Goal: Task Accomplishment & Management: Use online tool/utility

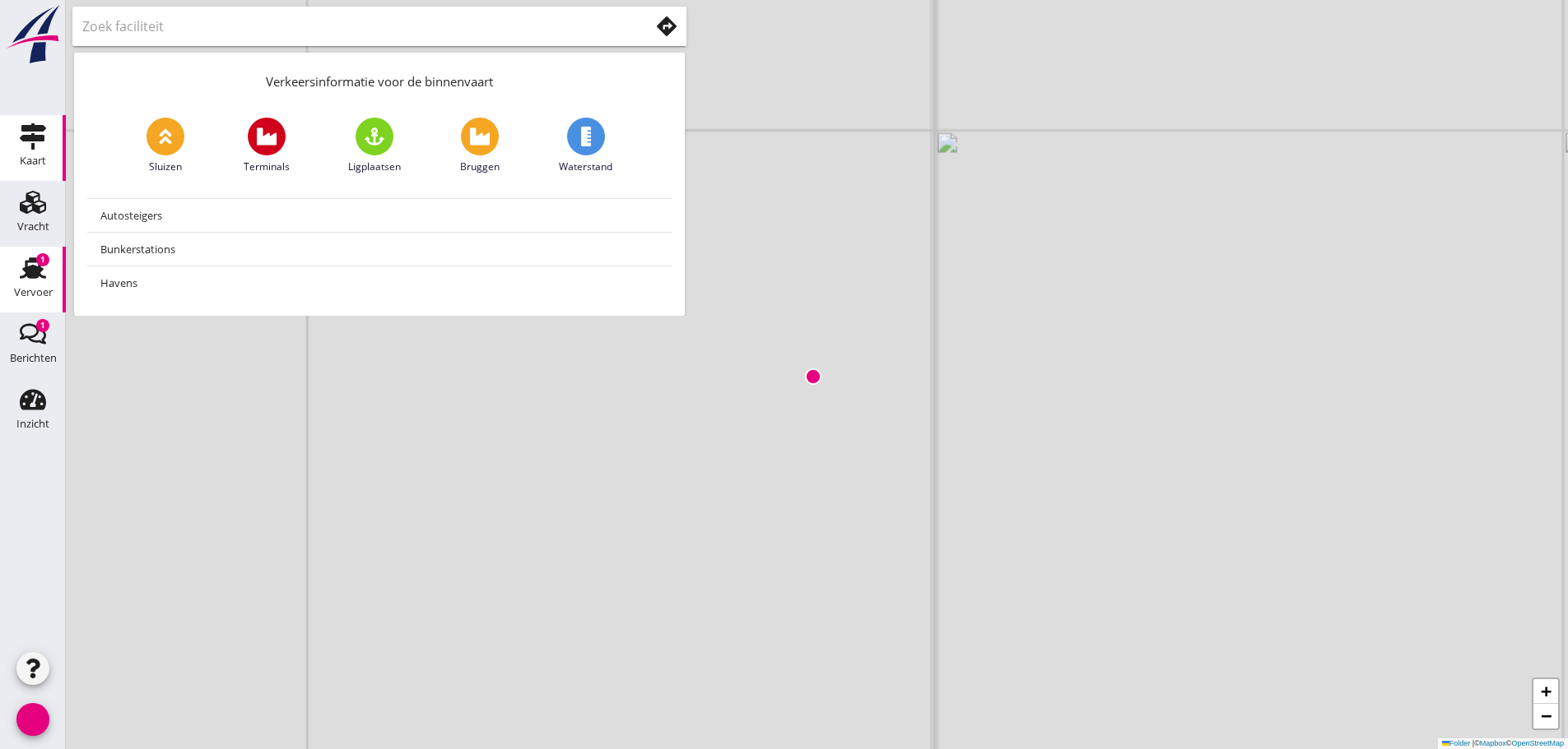
click at [39, 267] on use at bounding box center [32, 268] width 26 height 21
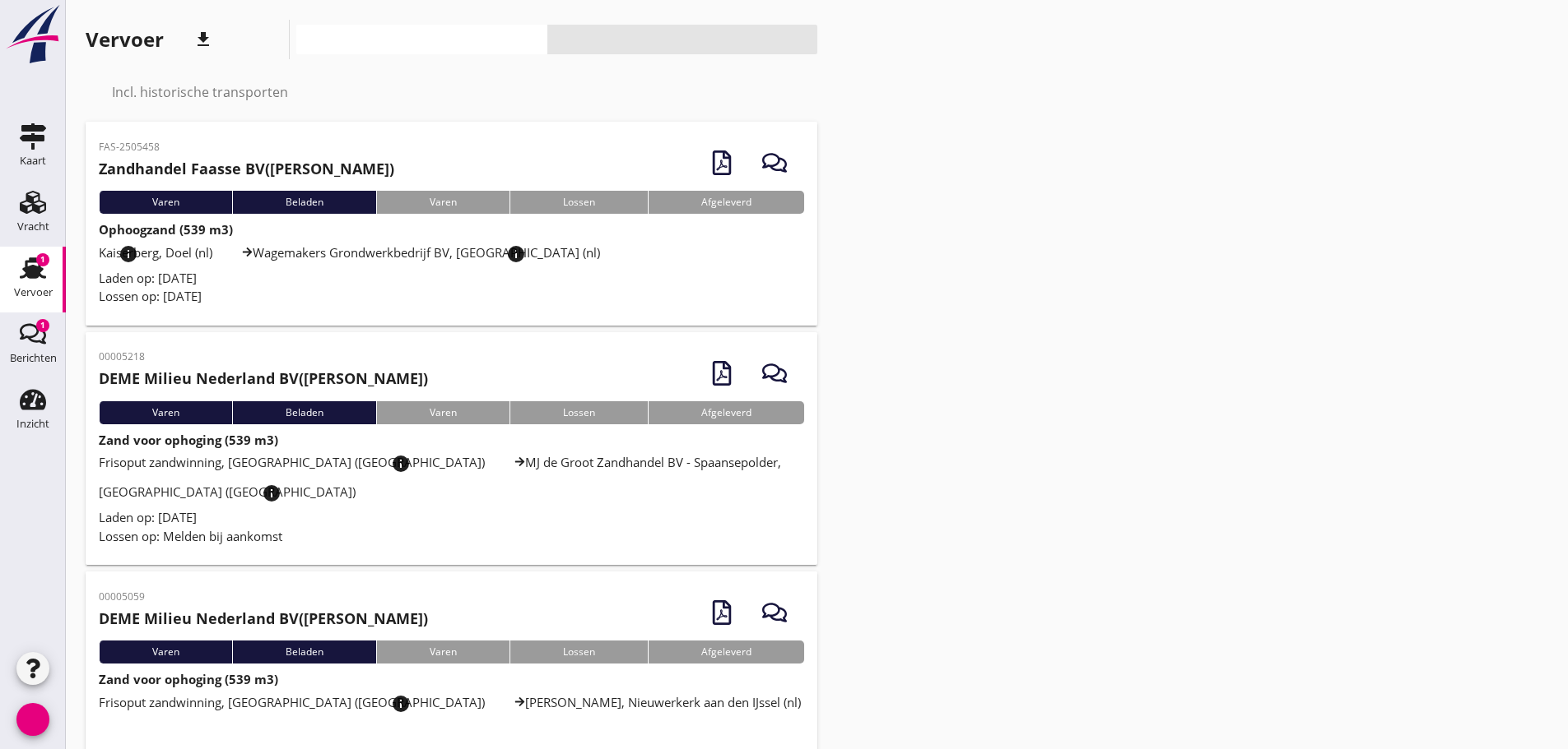
click at [168, 277] on font "Laden op: [DATE]" at bounding box center [147, 279] width 98 height 17
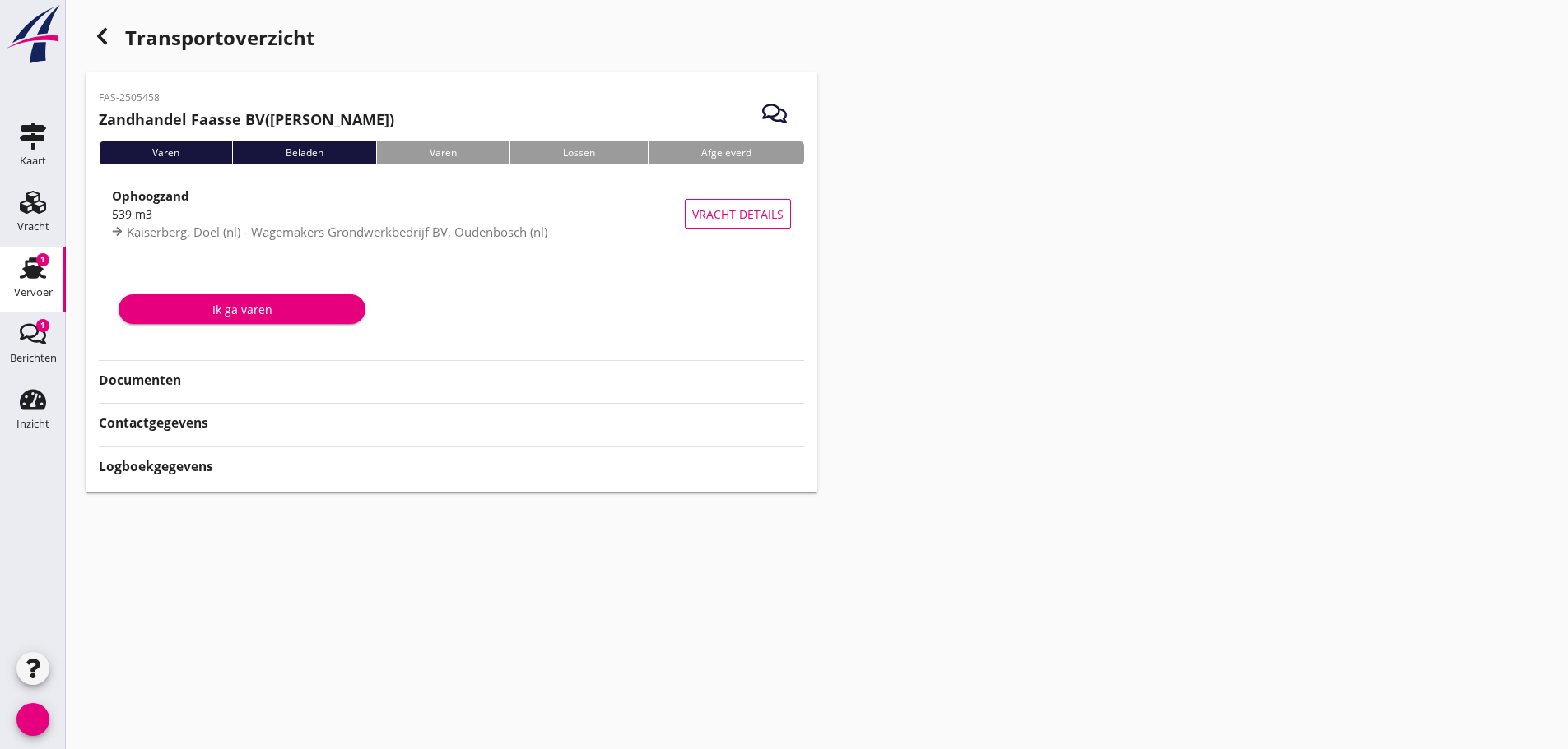
click at [159, 373] on font "Documenten" at bounding box center [140, 380] width 83 height 18
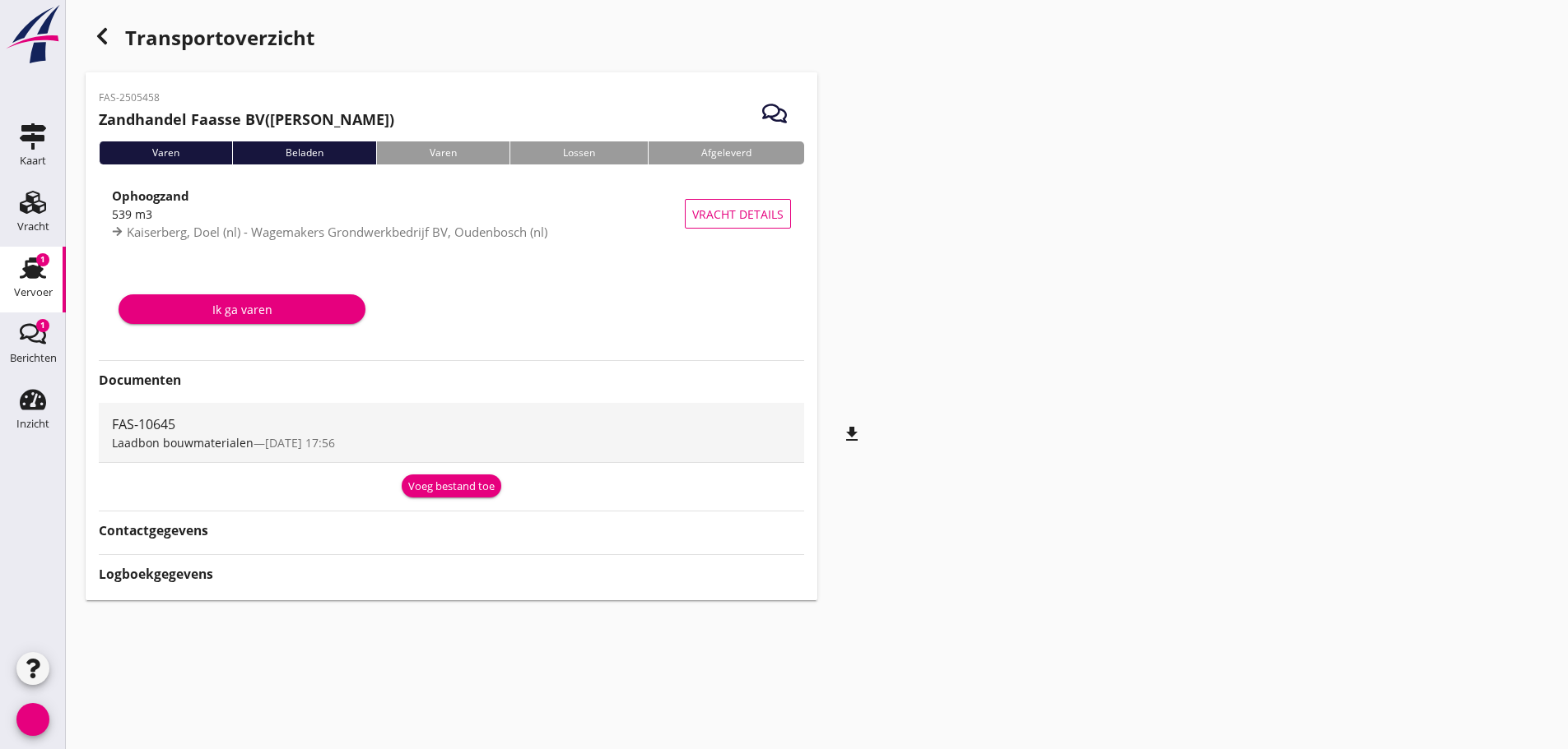
click at [161, 583] on strong "Logboekgegevens" at bounding box center [156, 574] width 115 height 19
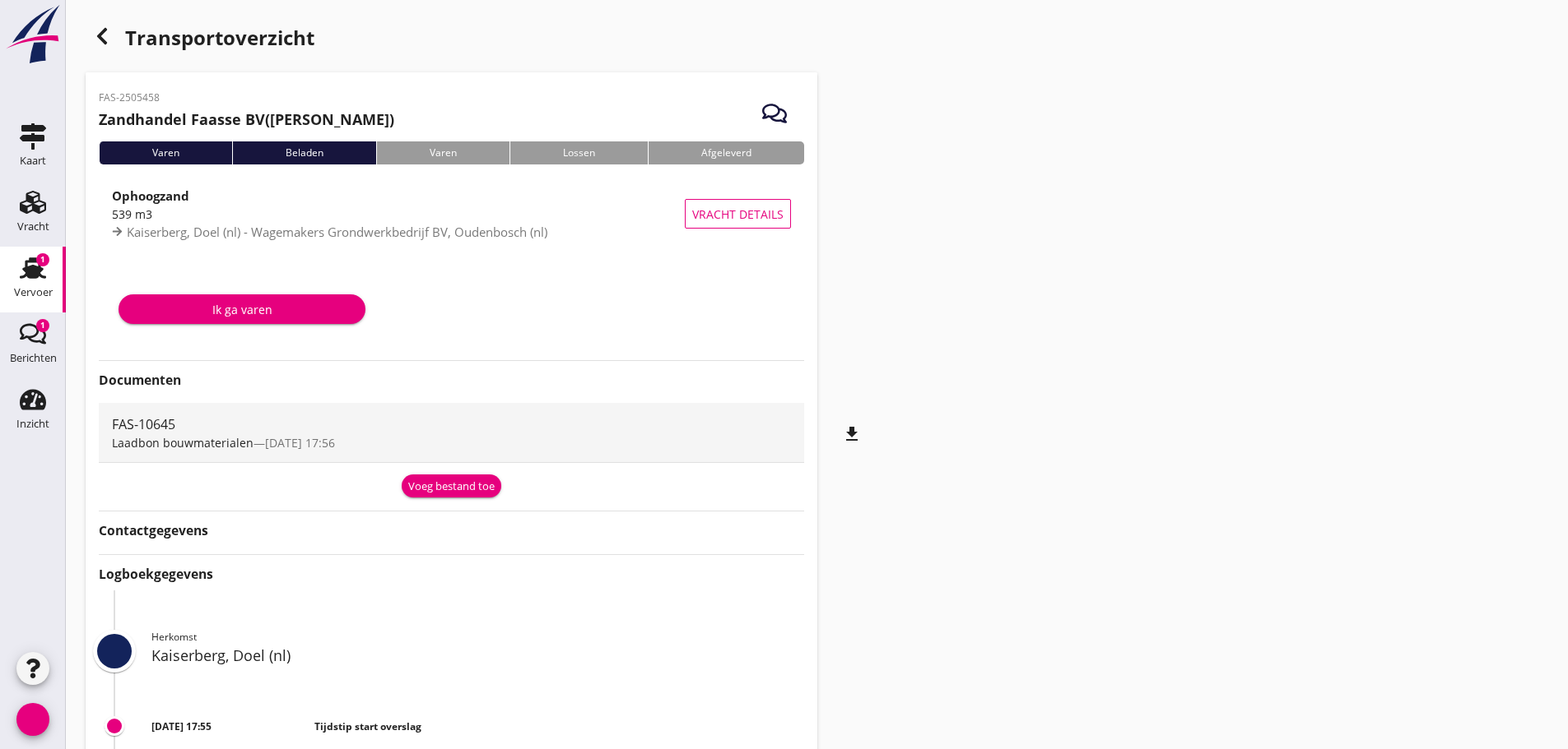
click at [474, 486] on font "Voeg bestand toe" at bounding box center [451, 486] width 87 height 15
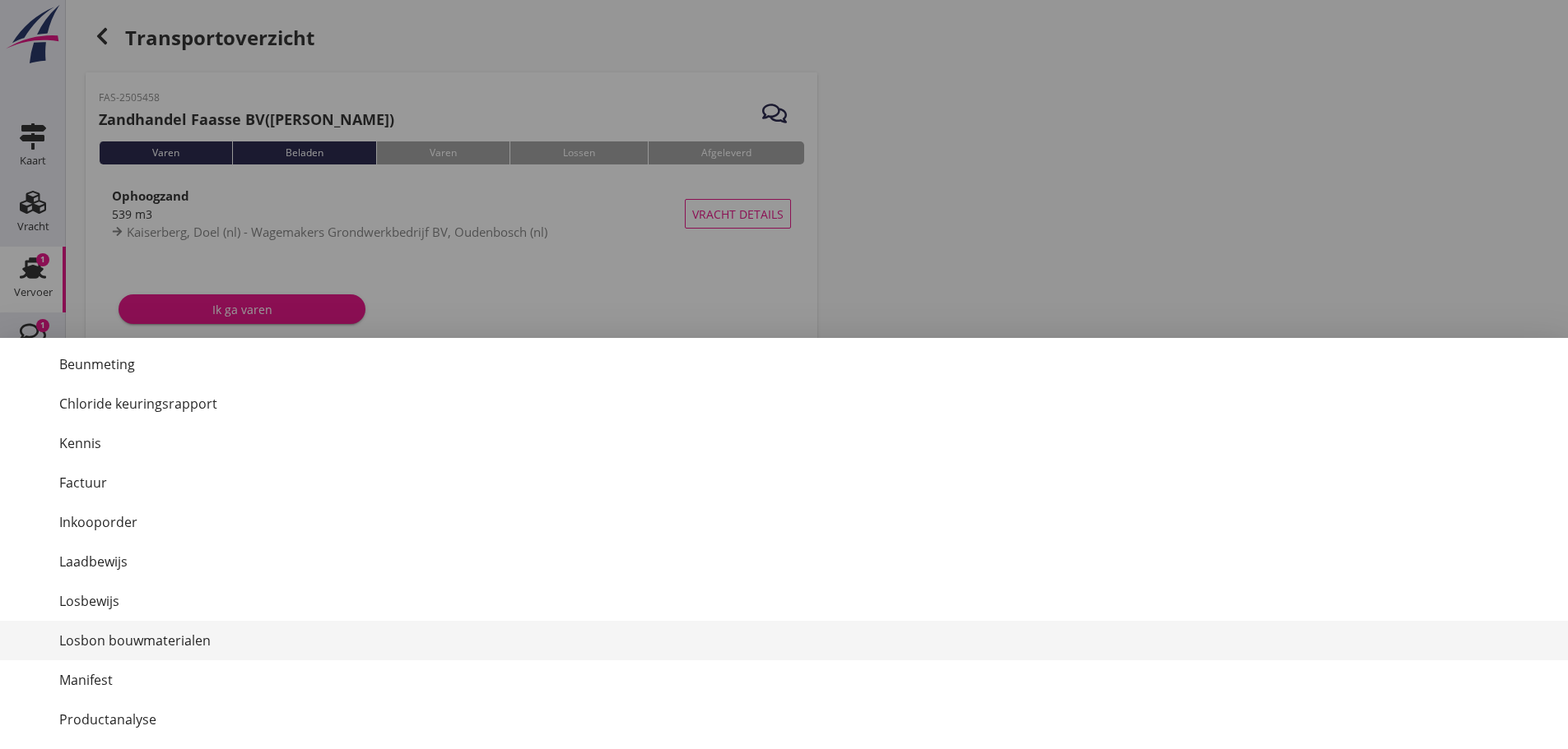
click at [131, 632] on font "Losbon bouwmaterialen" at bounding box center [135, 640] width 152 height 18
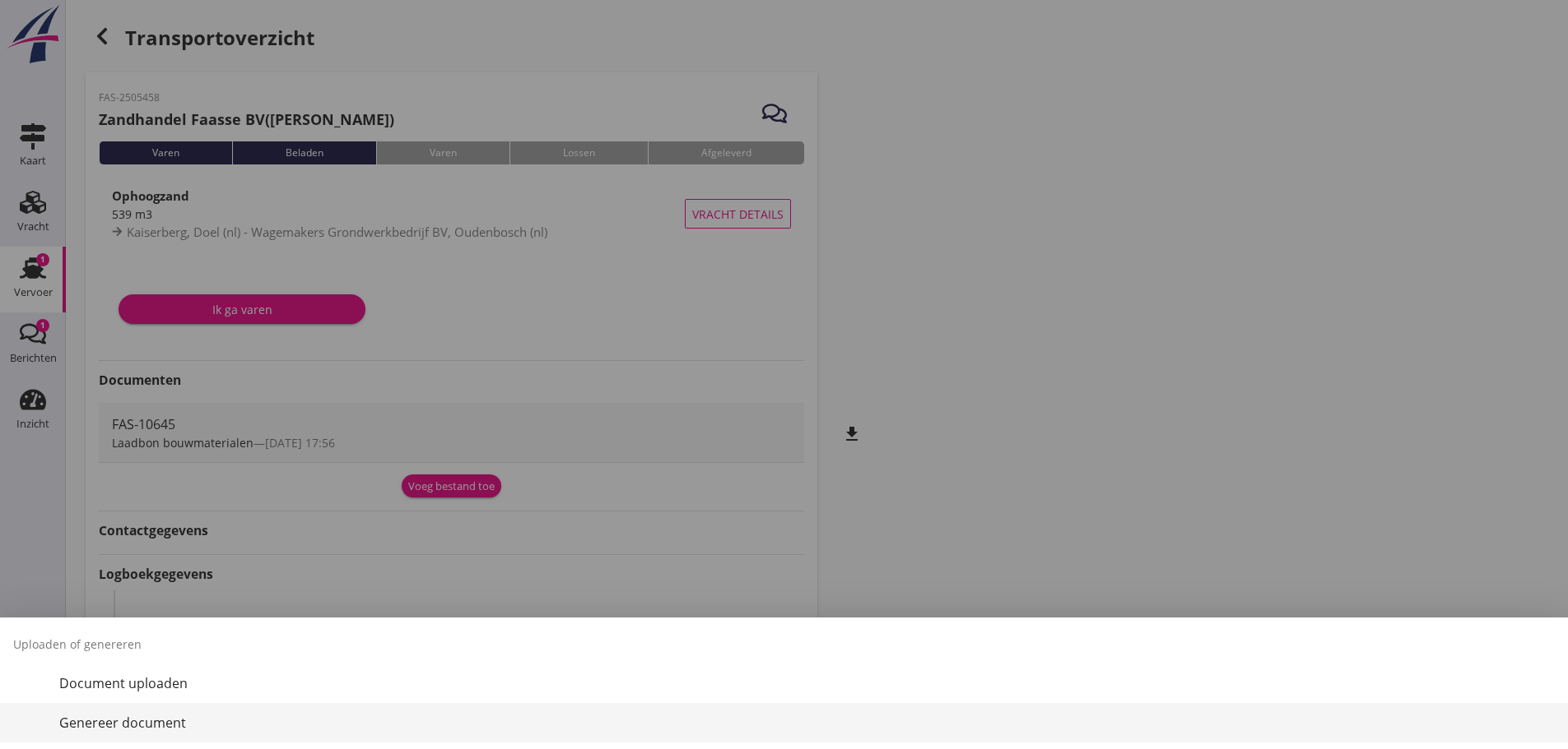
click at [162, 718] on font "Genereer document" at bounding box center [122, 722] width 126 height 18
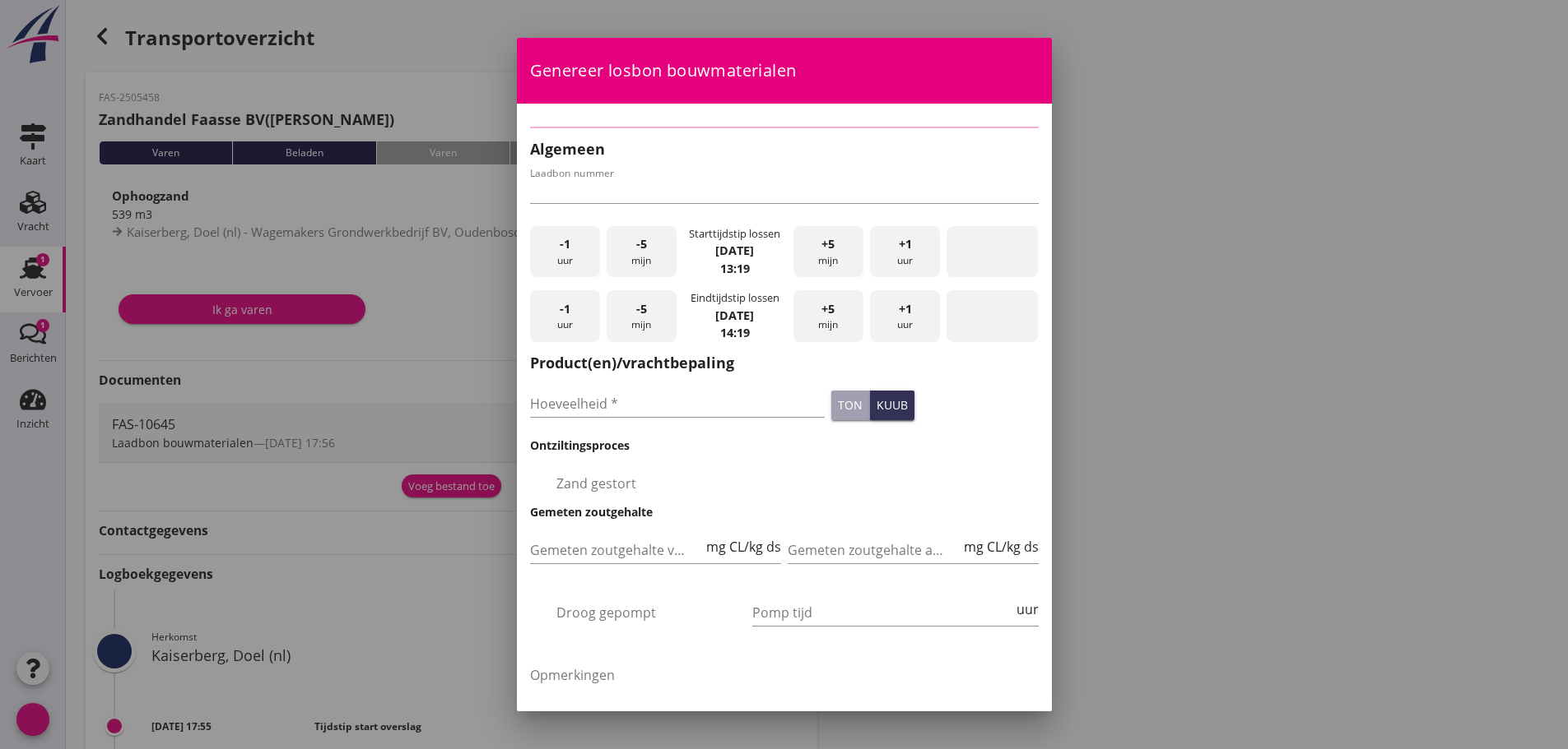
type input "FAS-10645"
checkbox input "true"
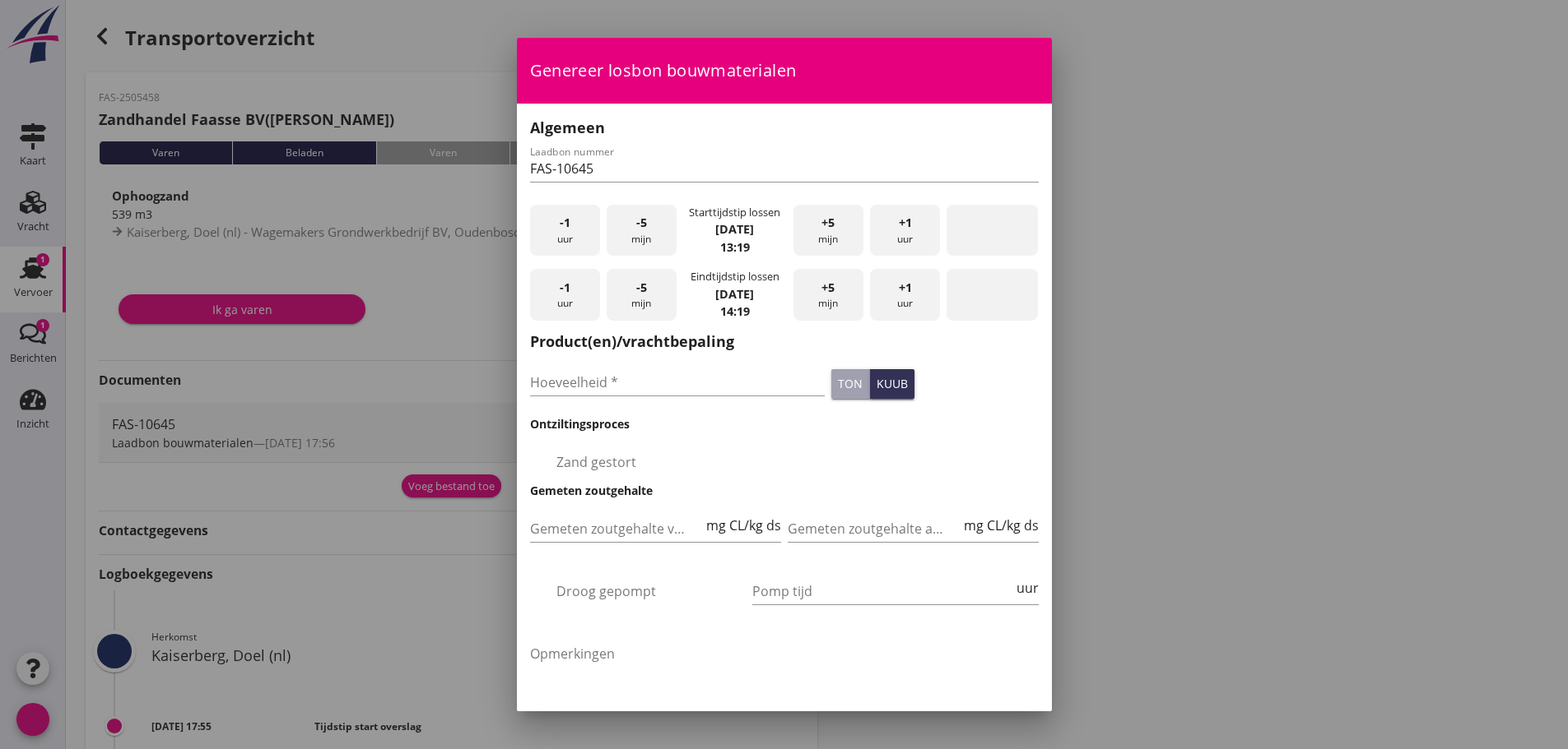
click at [569, 233] on font "uur" at bounding box center [565, 239] width 16 height 14
click at [821, 226] on font "+5" at bounding box center [828, 222] width 13 height 16
click at [559, 218] on font "-1" at bounding box center [564, 222] width 11 height 16
click at [563, 226] on font "-1" at bounding box center [564, 222] width 11 height 16
click at [557, 314] on div "-1 uur" at bounding box center [564, 295] width 70 height 52
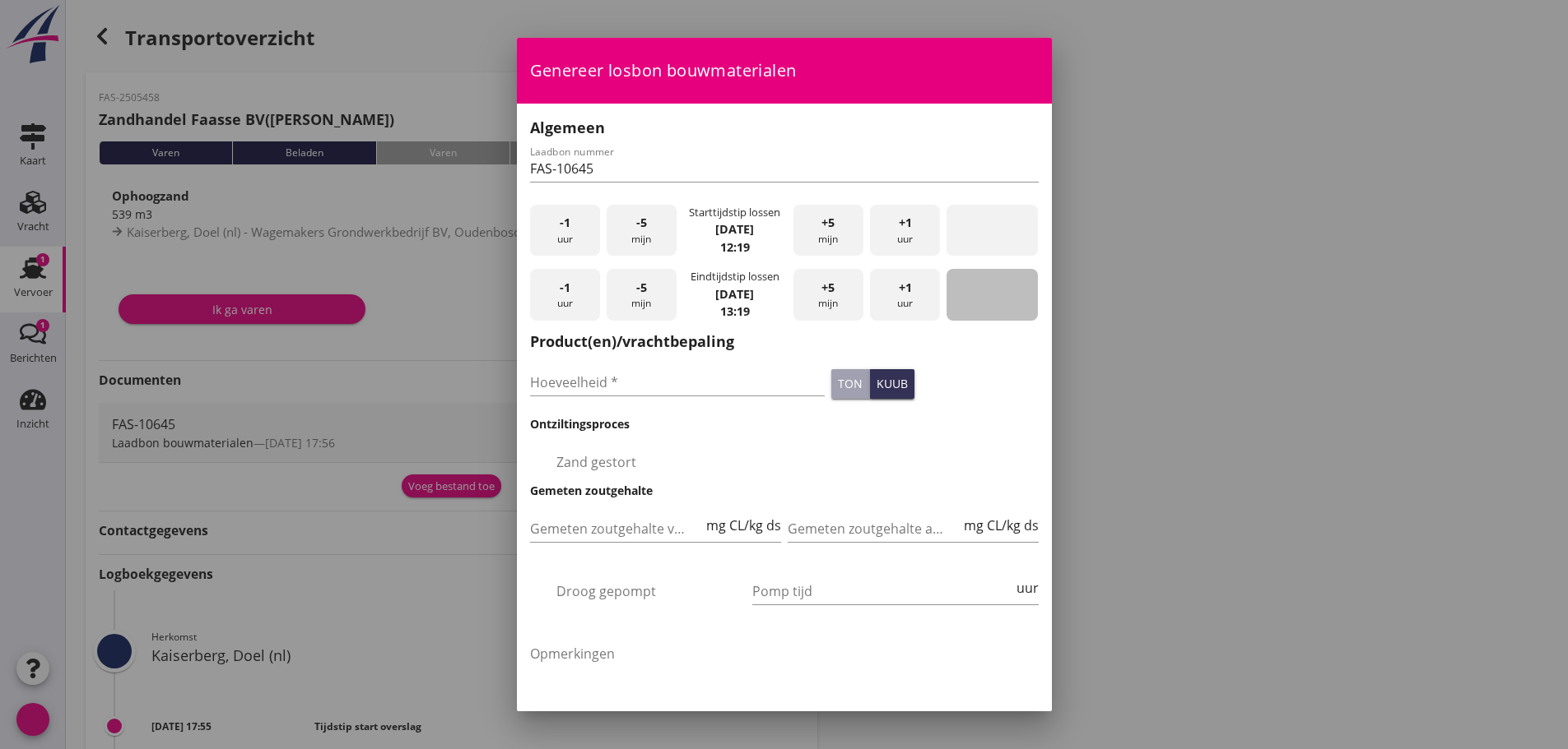
click at [883, 295] on font "datumbereik" at bounding box center [992, 295] width 217 height 19
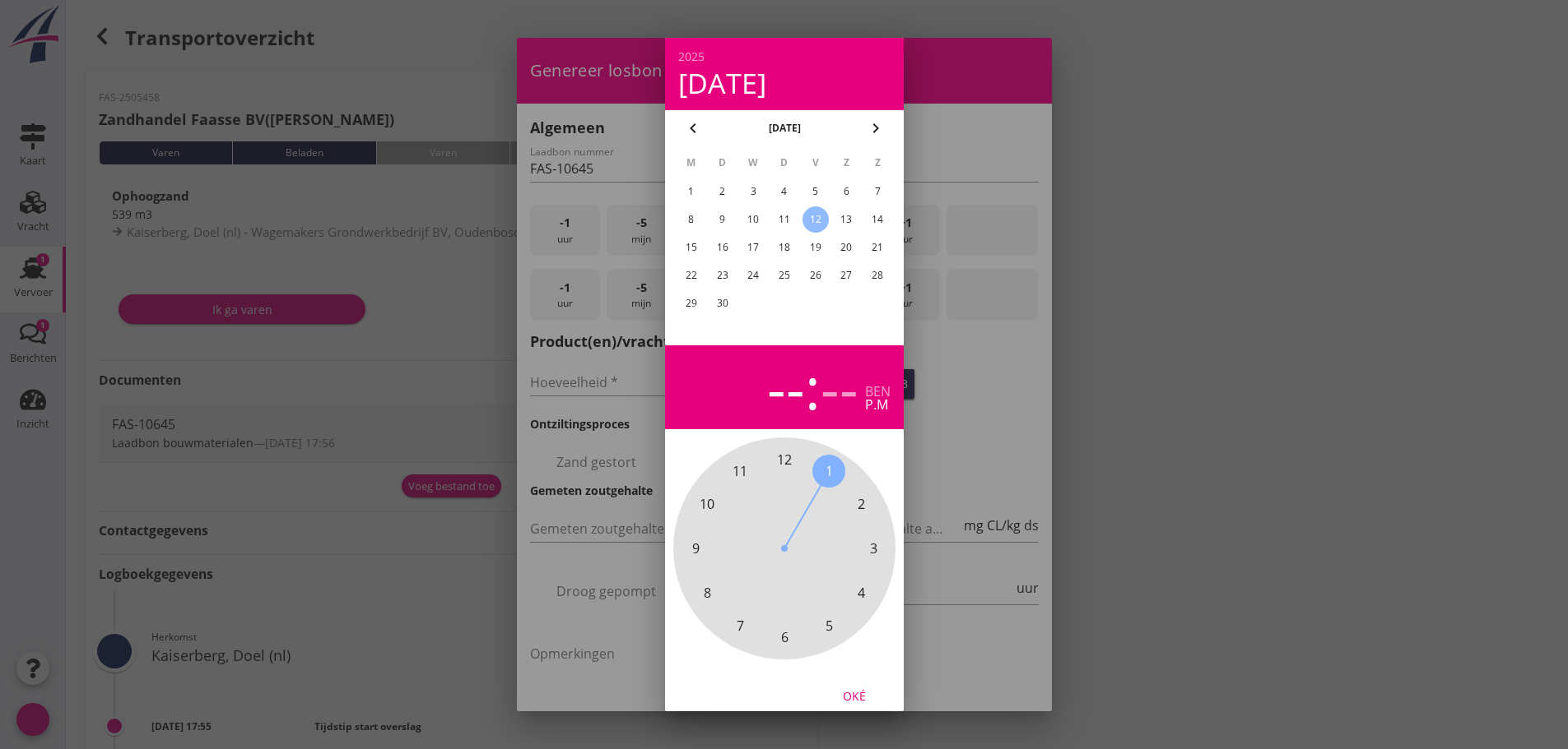
click at [476, 339] on div at bounding box center [784, 374] width 1568 height 749
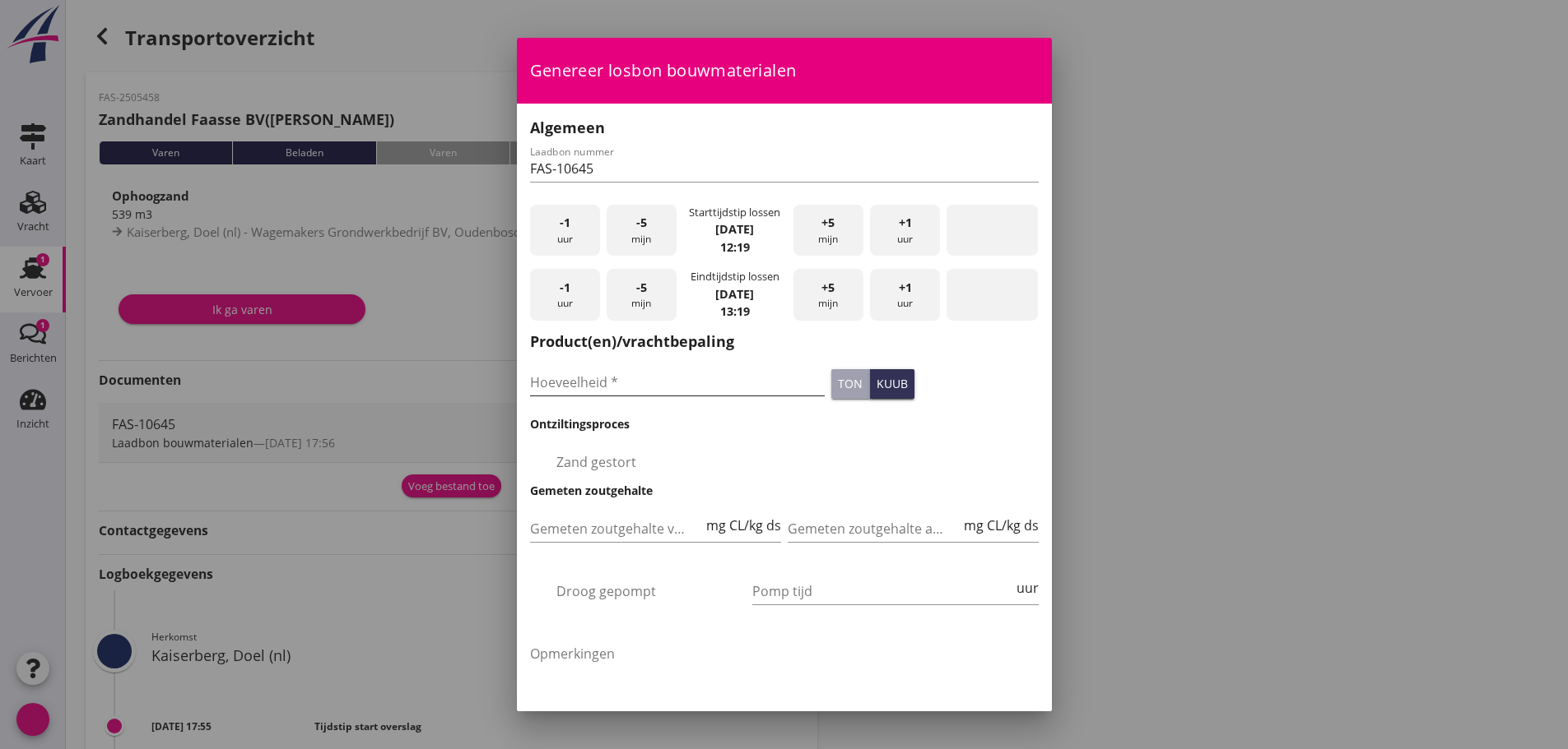
click at [632, 386] on input "Hoeveelheid *" at bounding box center [677, 382] width 296 height 26
type input "520"
click at [744, 459] on font "selectievakje_omtrek_leeg" at bounding box center [776, 461] width 493 height 19
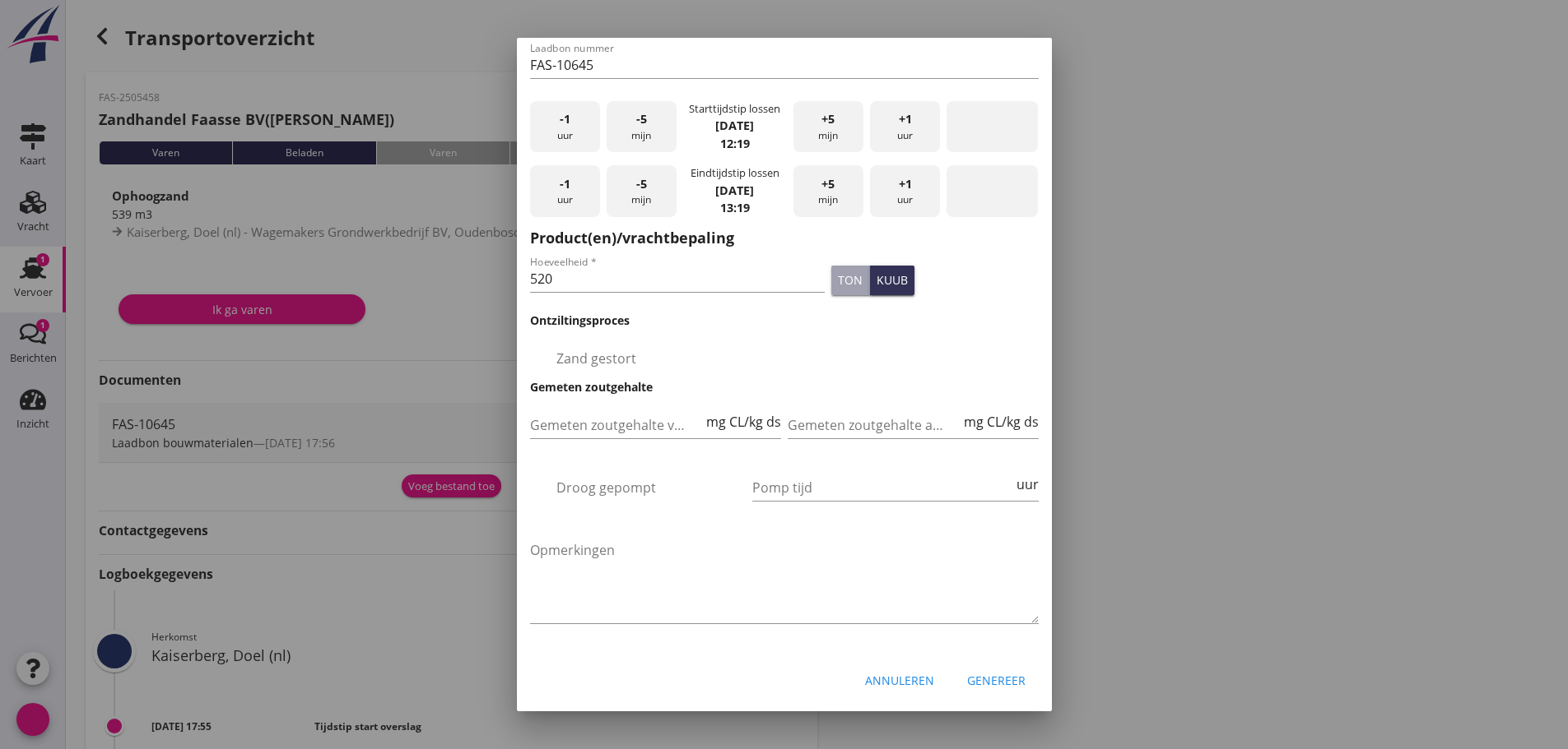
scroll to position [116, 0]
click at [621, 349] on font "Zand gestort" at bounding box center [596, 358] width 80 height 18
checkbox input "true"
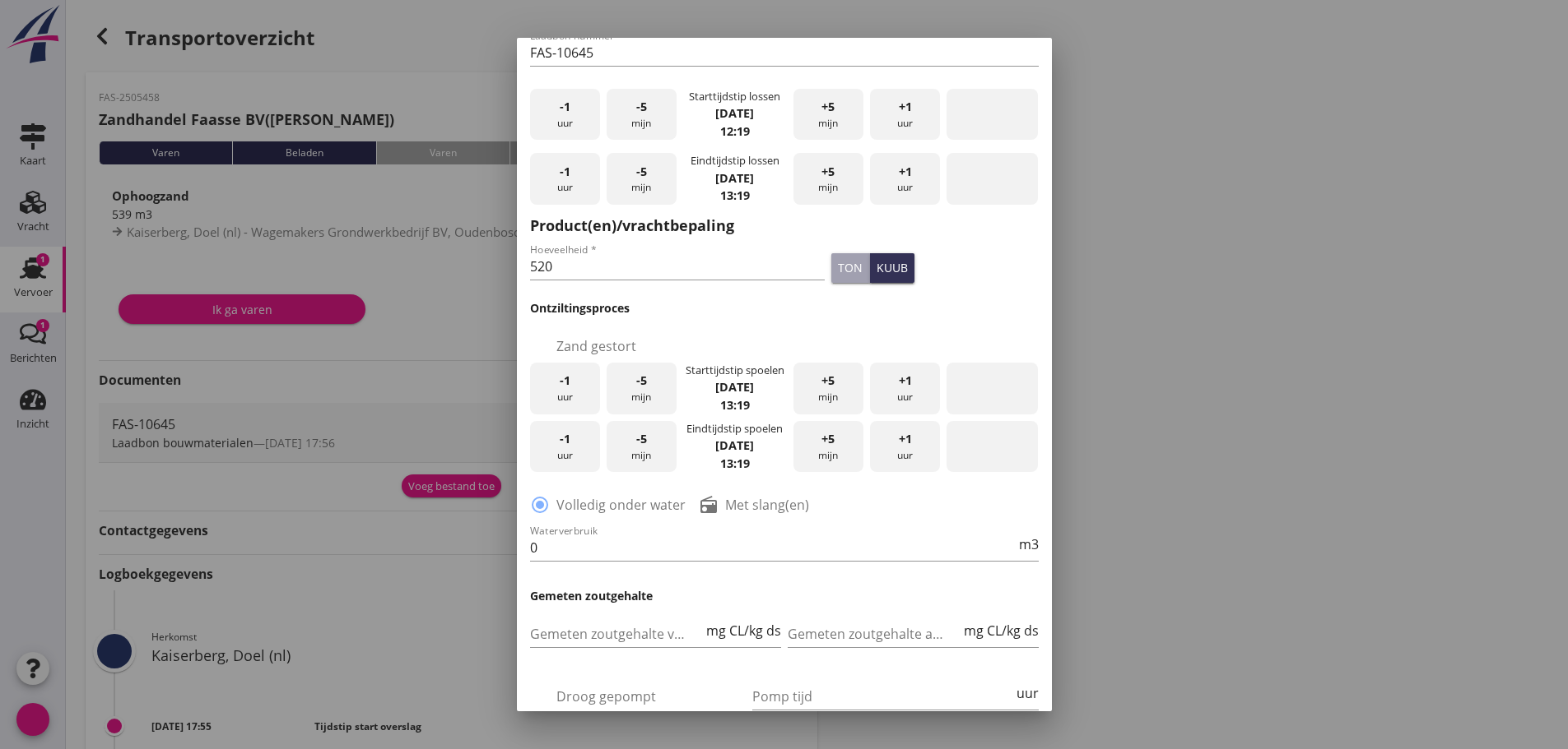
click at [571, 390] on font "uur" at bounding box center [565, 396] width 16 height 14
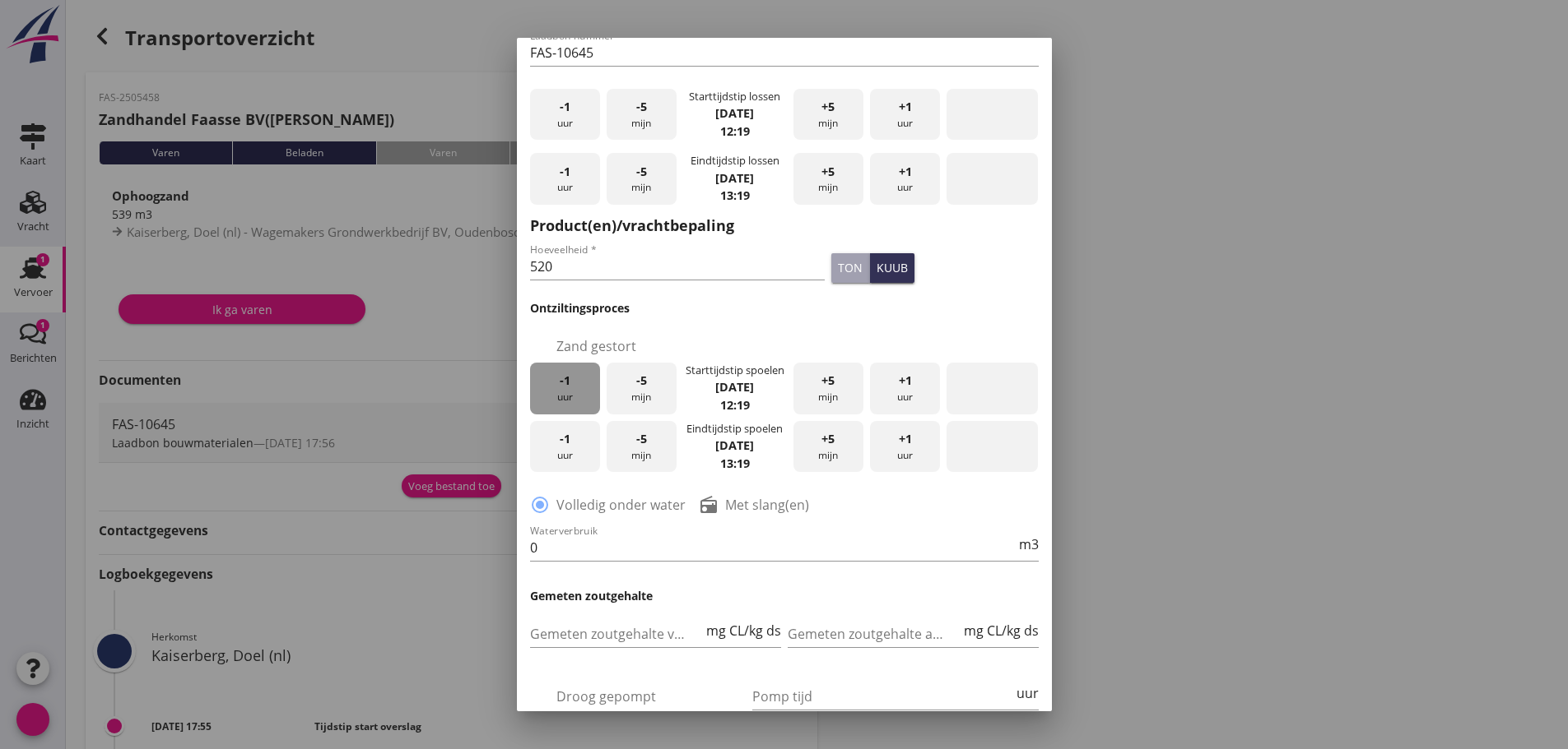
click at [571, 390] on font "uur" at bounding box center [565, 396] width 16 height 14
click at [883, 442] on font "datumbereik" at bounding box center [992, 446] width 217 height 19
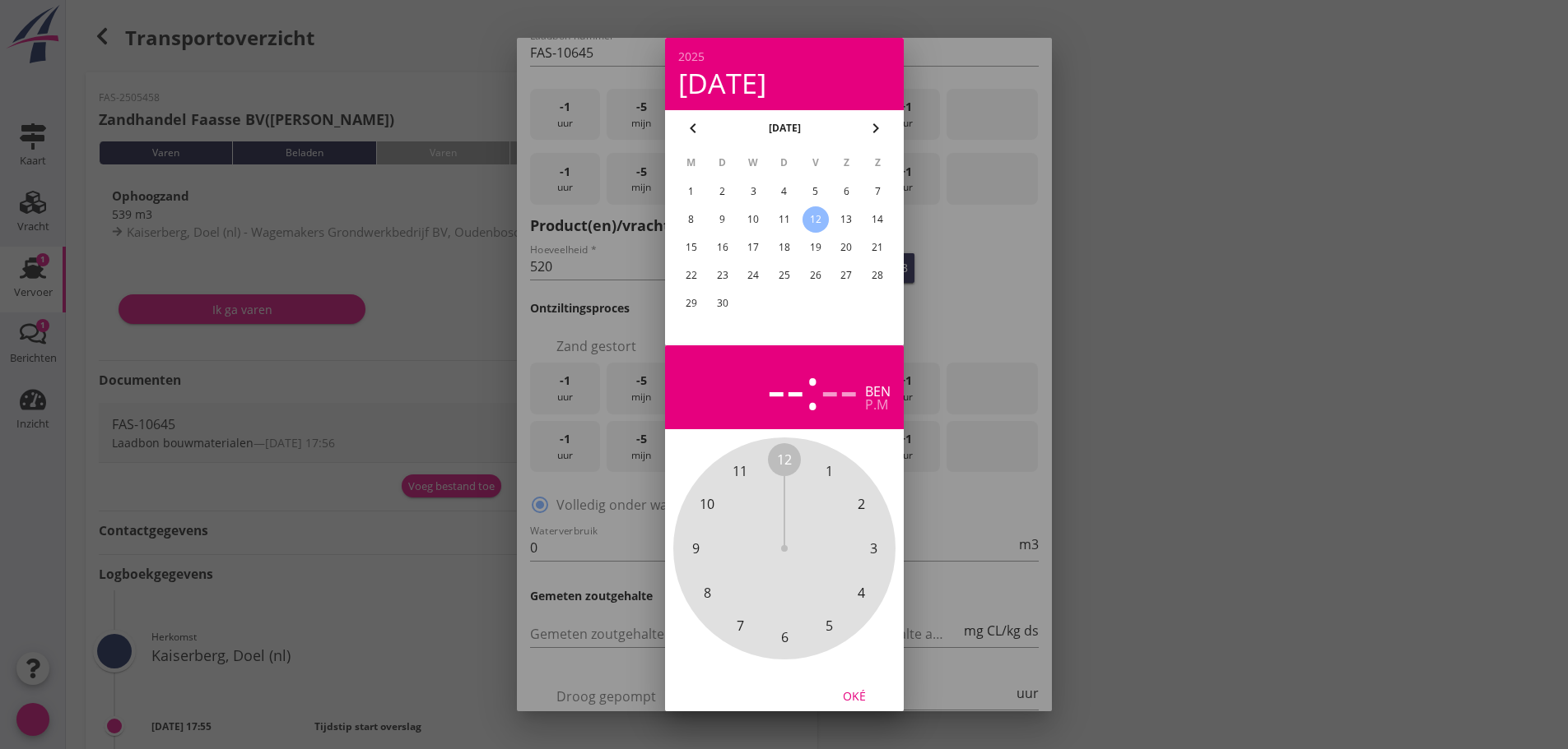
click at [909, 363] on div at bounding box center [784, 374] width 1568 height 749
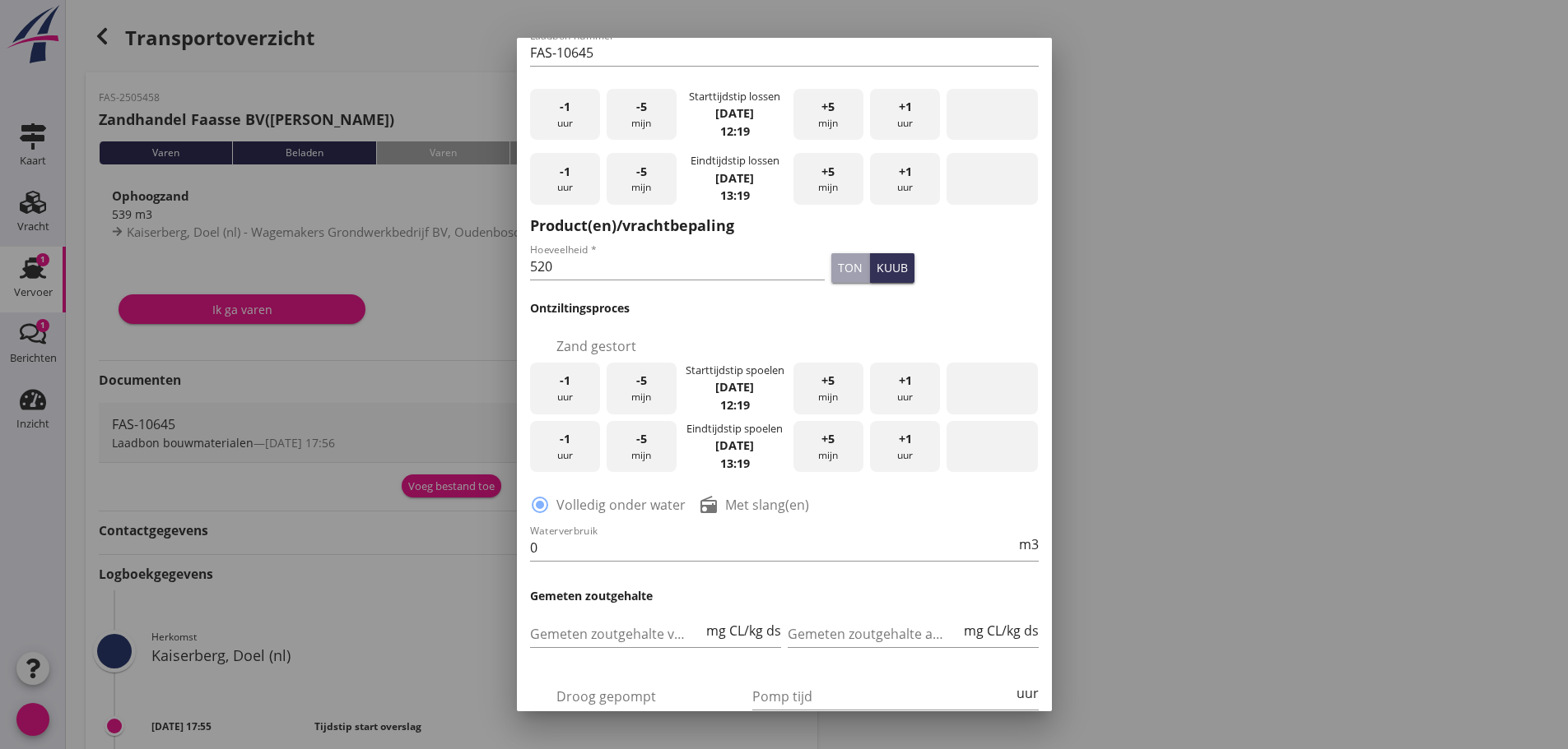
click at [734, 503] on font "Met slang(en)" at bounding box center [767, 504] width 84 height 18
radio input "false"
radio input "true"
click at [684, 536] on input "0" at bounding box center [772, 547] width 486 height 26
type input "320"
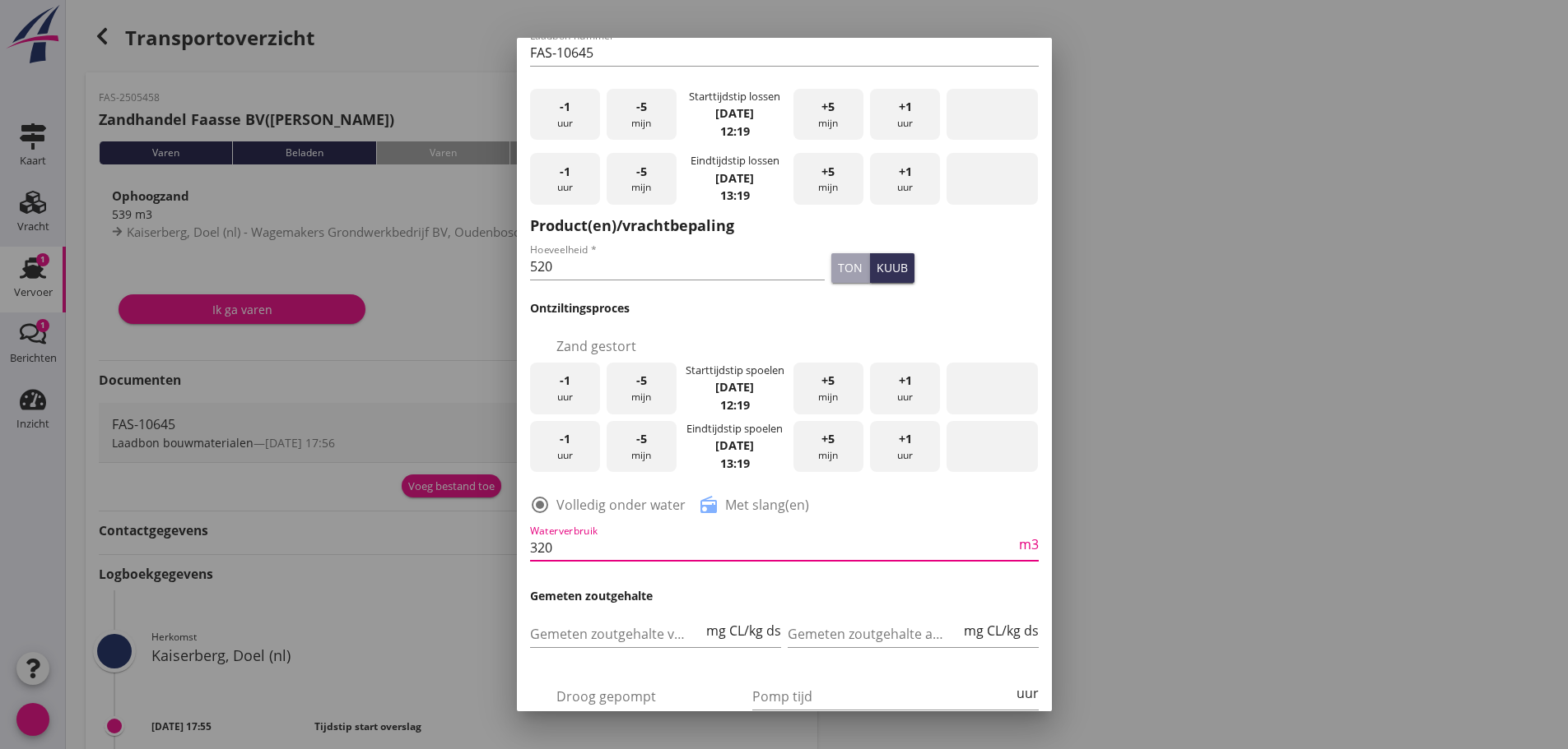
click at [710, 581] on div "Waterverbruik 320 m3" at bounding box center [784, 550] width 515 height 62
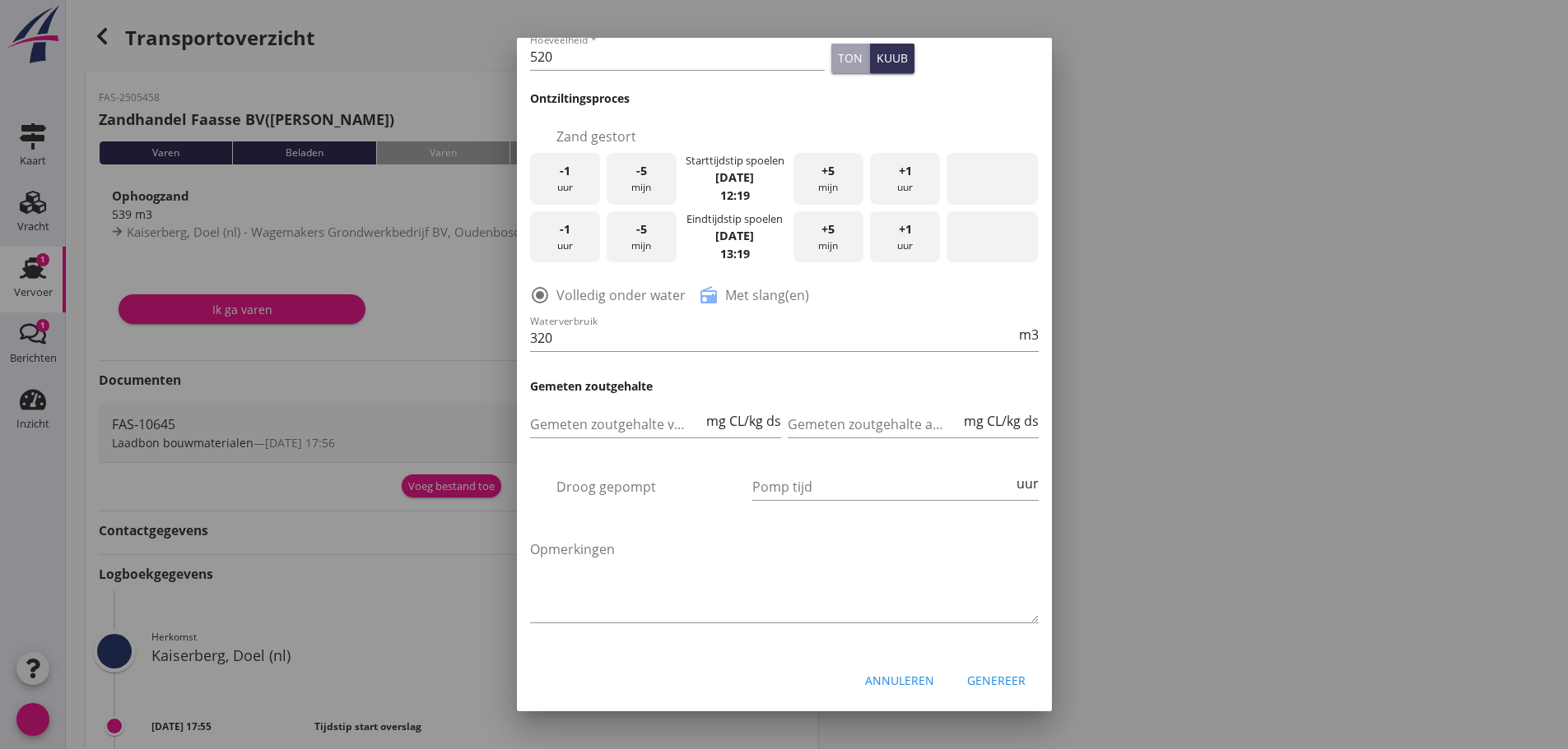
scroll to position [338, 0]
click at [995, 672] on font "Genereer" at bounding box center [995, 680] width 58 height 16
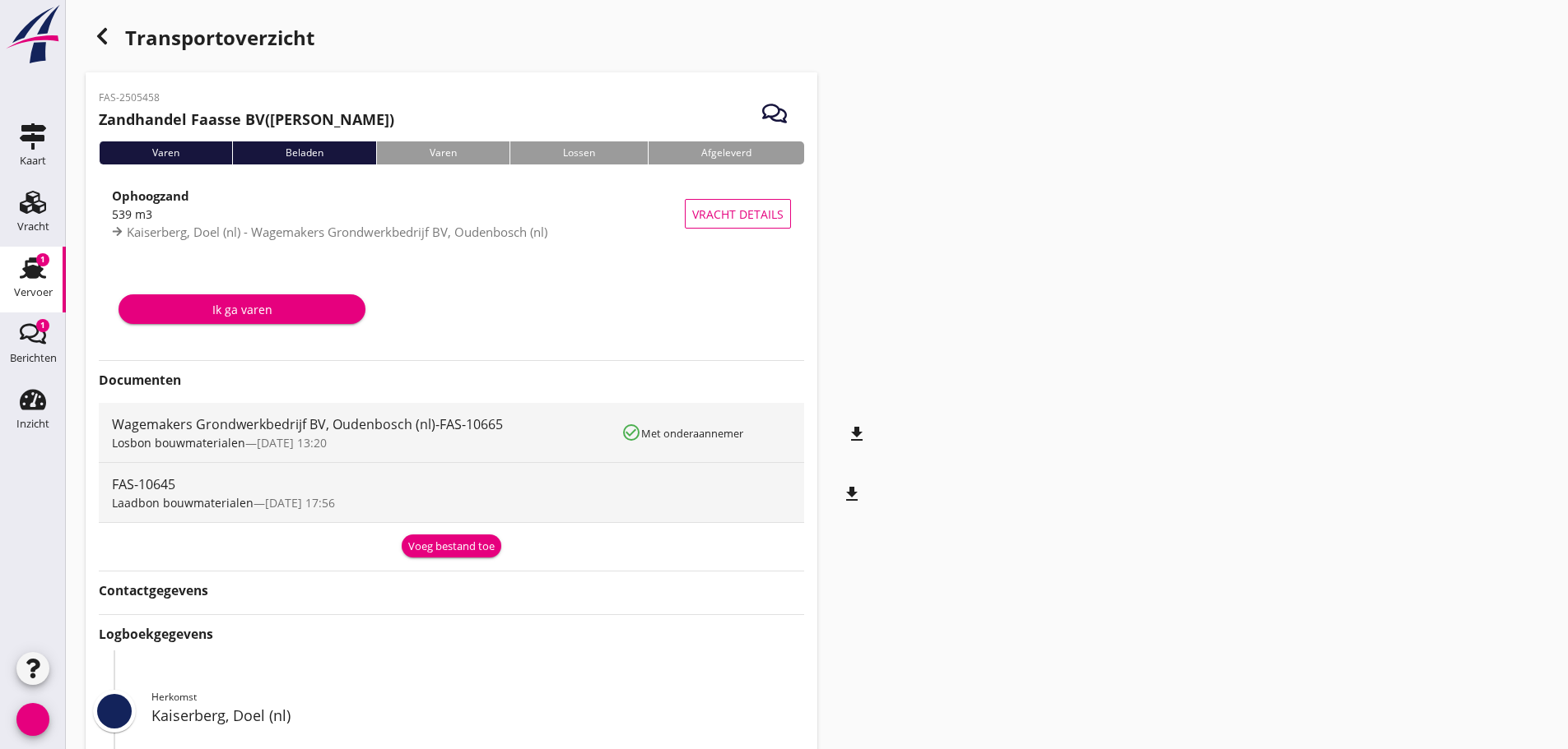
click at [856, 432] on font "bestand_download" at bounding box center [777, 433] width 178 height 19
